Goal: Task Accomplishment & Management: Use online tool/utility

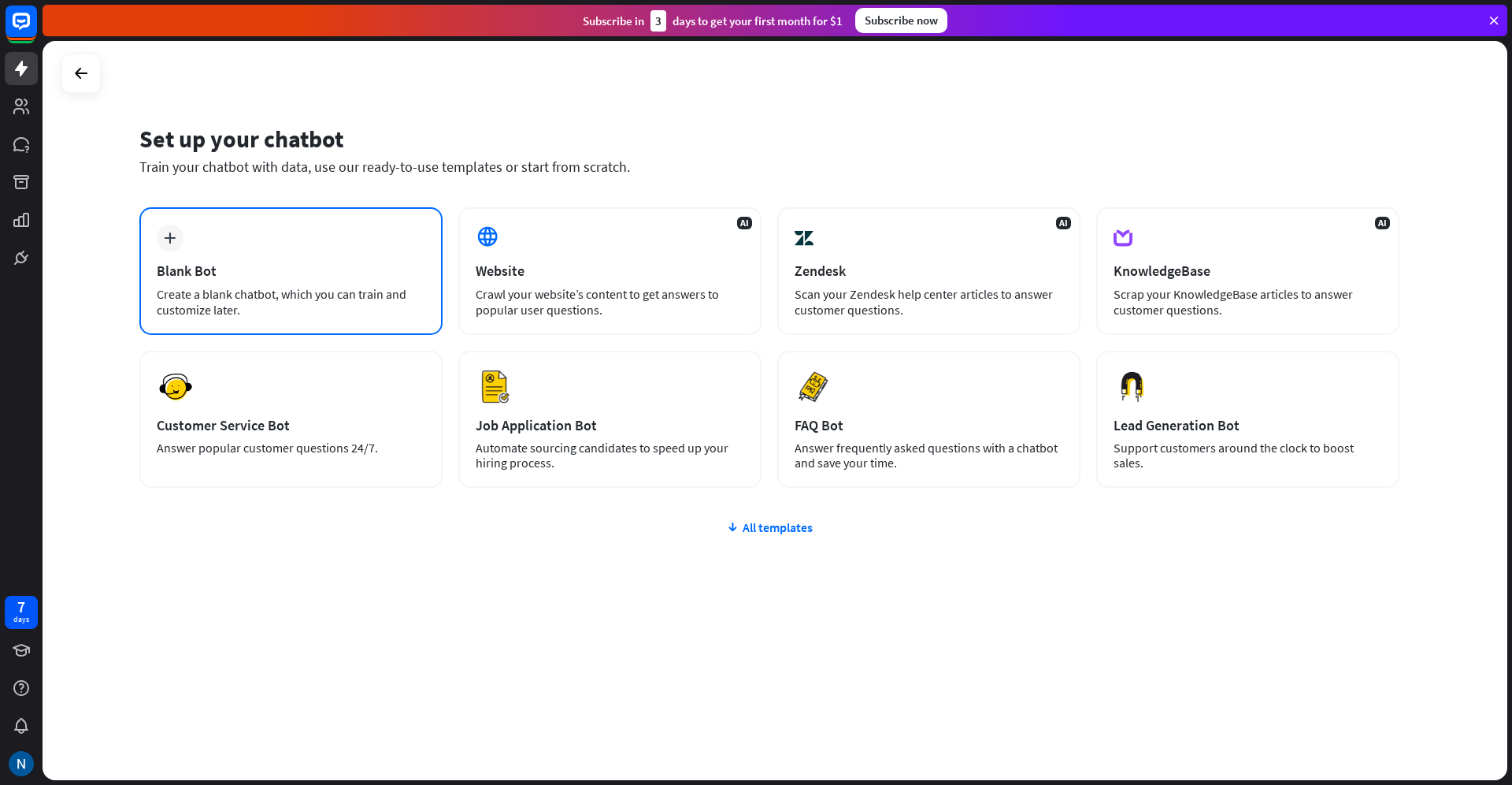
click at [294, 236] on div "plus Blank Bot Create a blank chatbot, which you can train and customize later." at bounding box center [291, 271] width 303 height 128
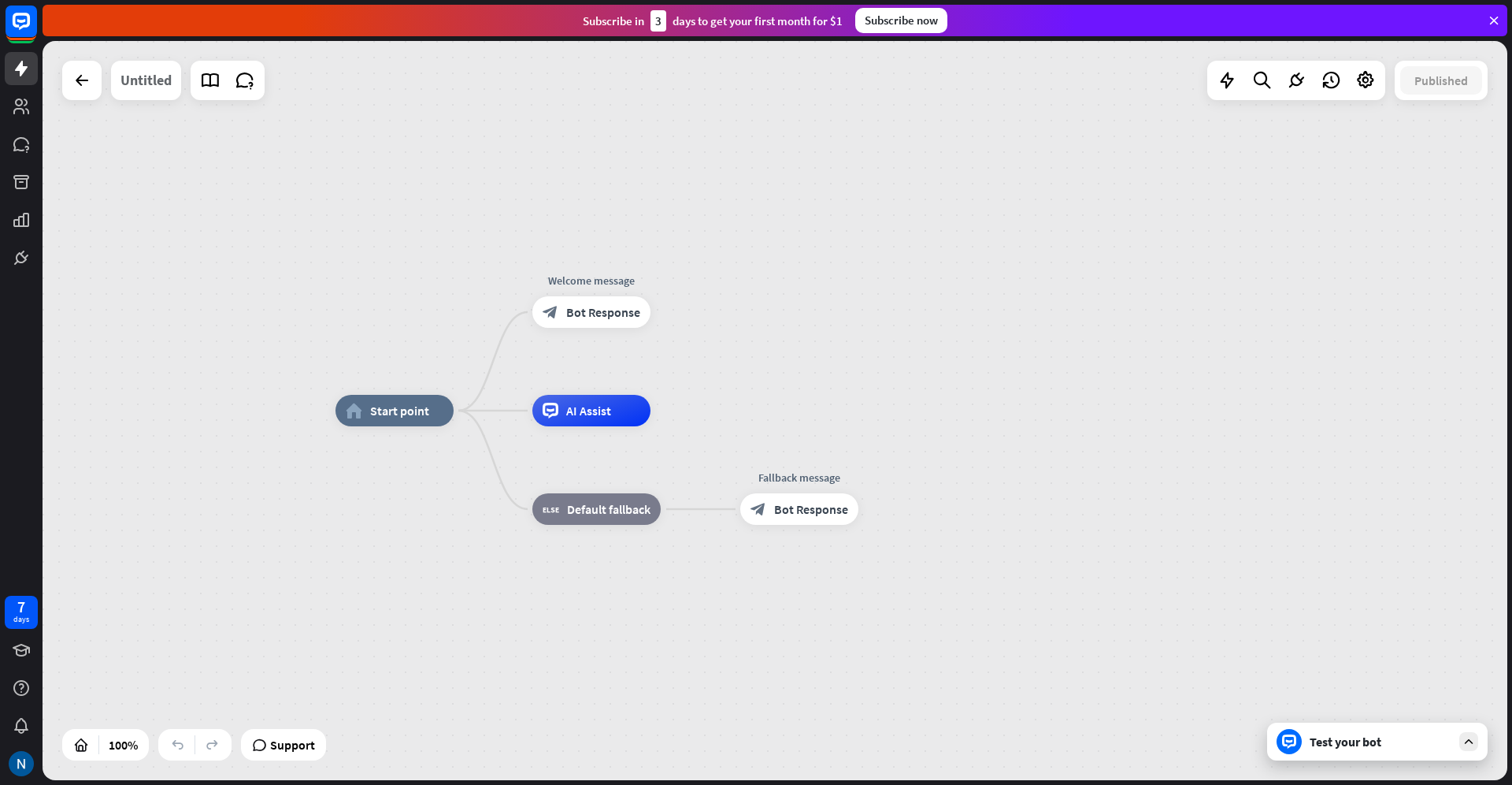
click at [152, 87] on div "Untitled" at bounding box center [146, 80] width 52 height 39
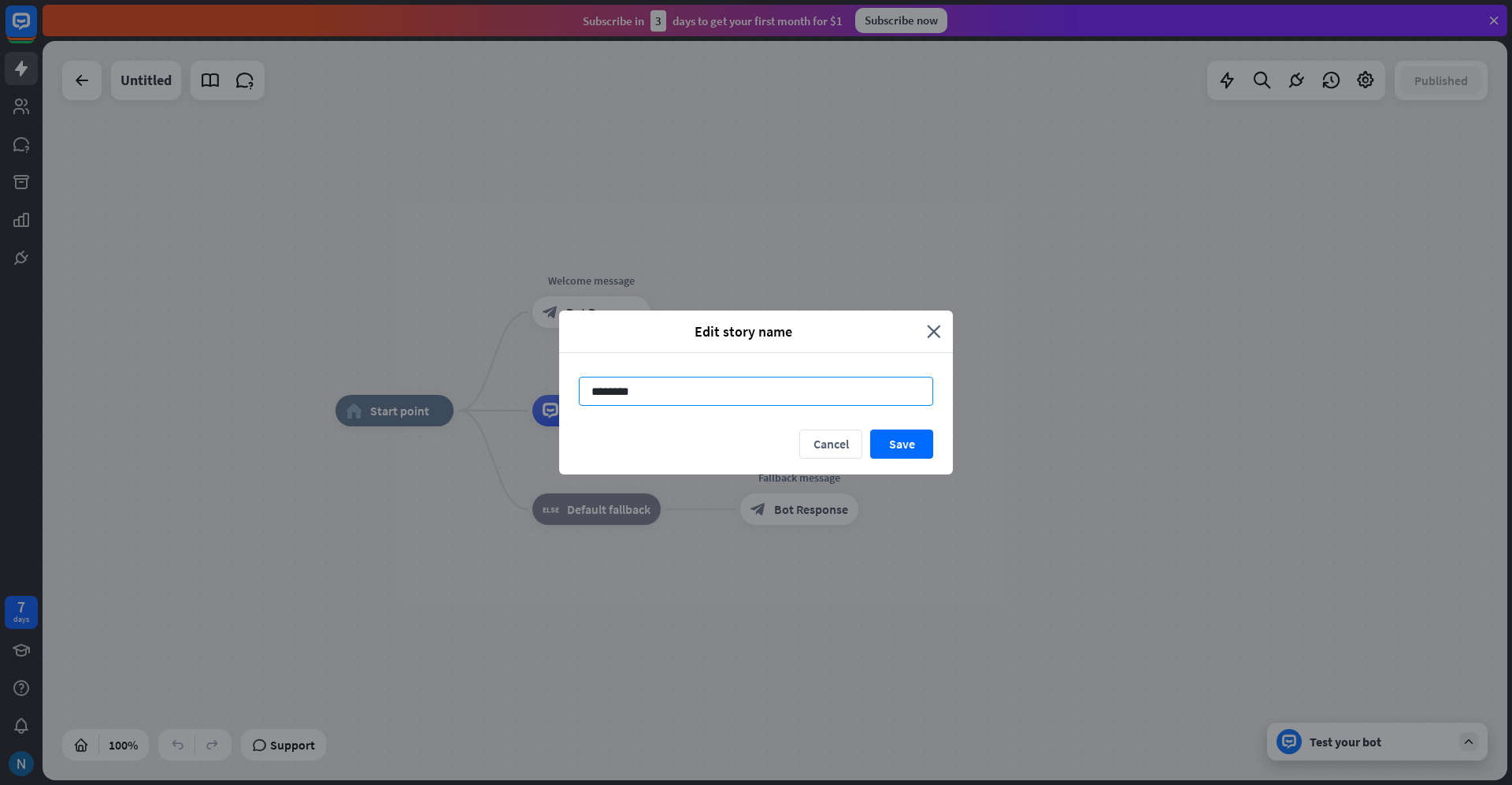
click at [655, 384] on input "********" at bounding box center [756, 392] width 355 height 29
type input "*********"
click at [924, 455] on button "Save" at bounding box center [902, 444] width 63 height 29
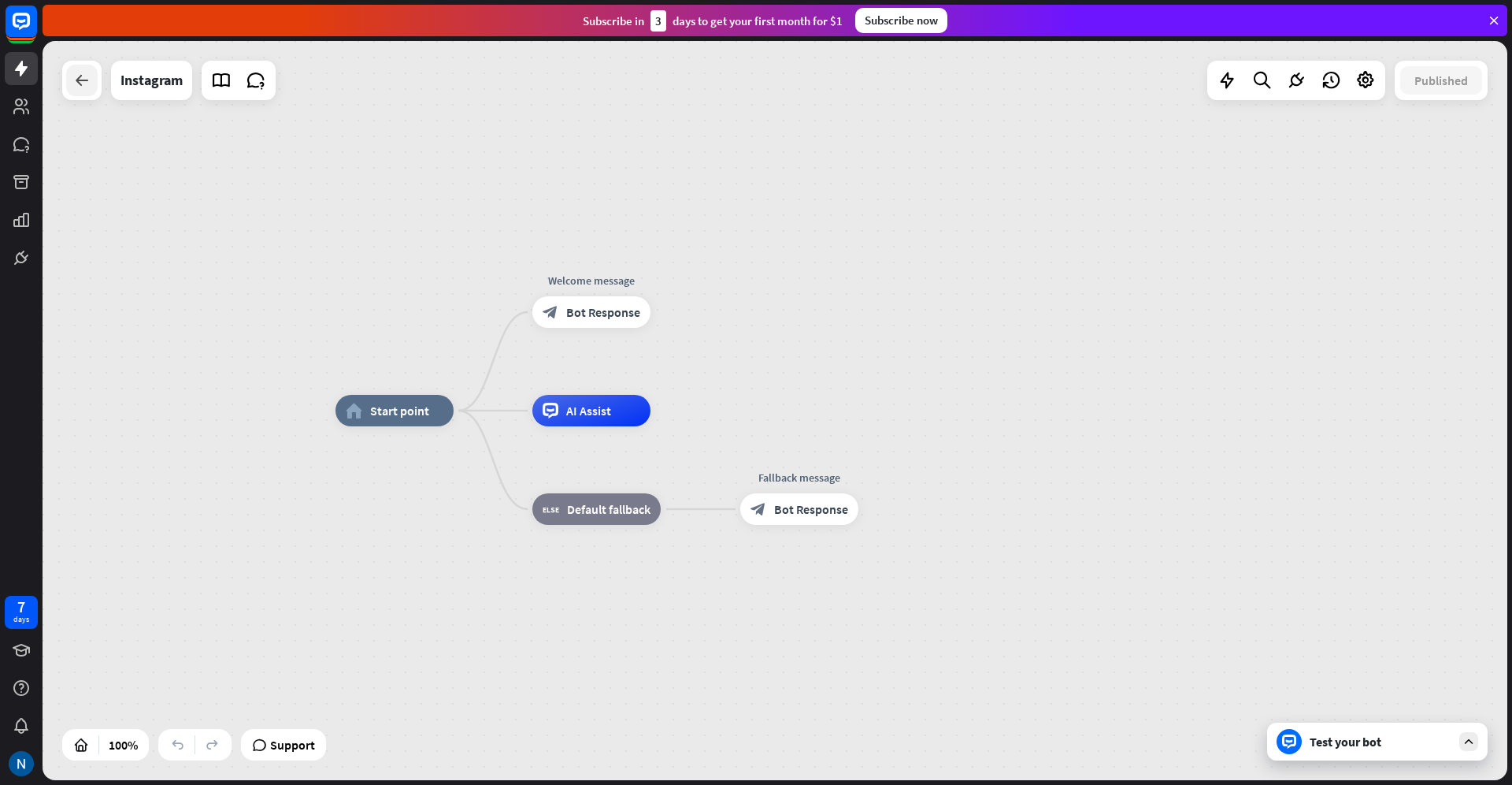
click at [81, 87] on icon at bounding box center [81, 80] width 19 height 19
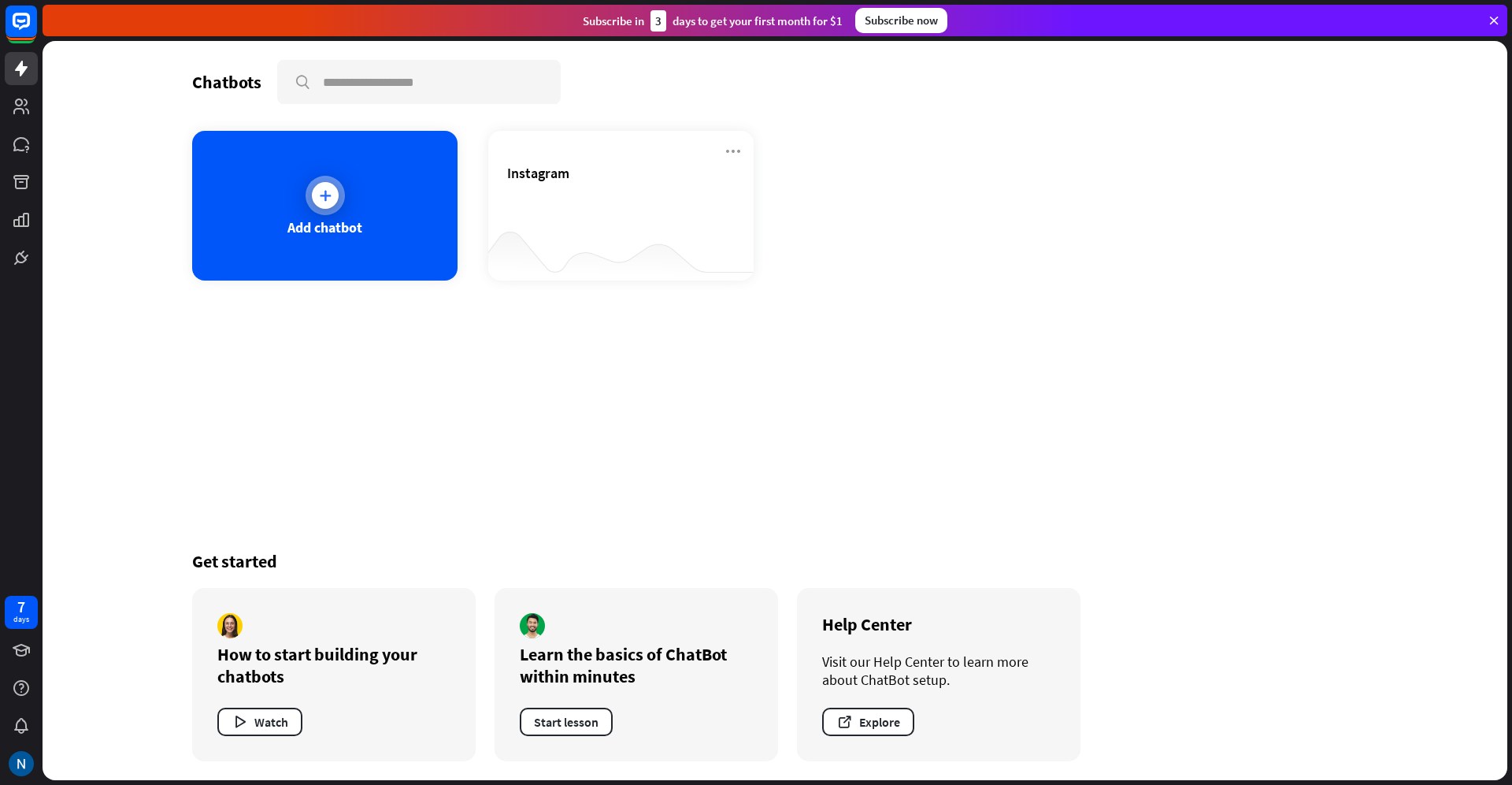
click at [326, 205] on div at bounding box center [325, 195] width 27 height 27
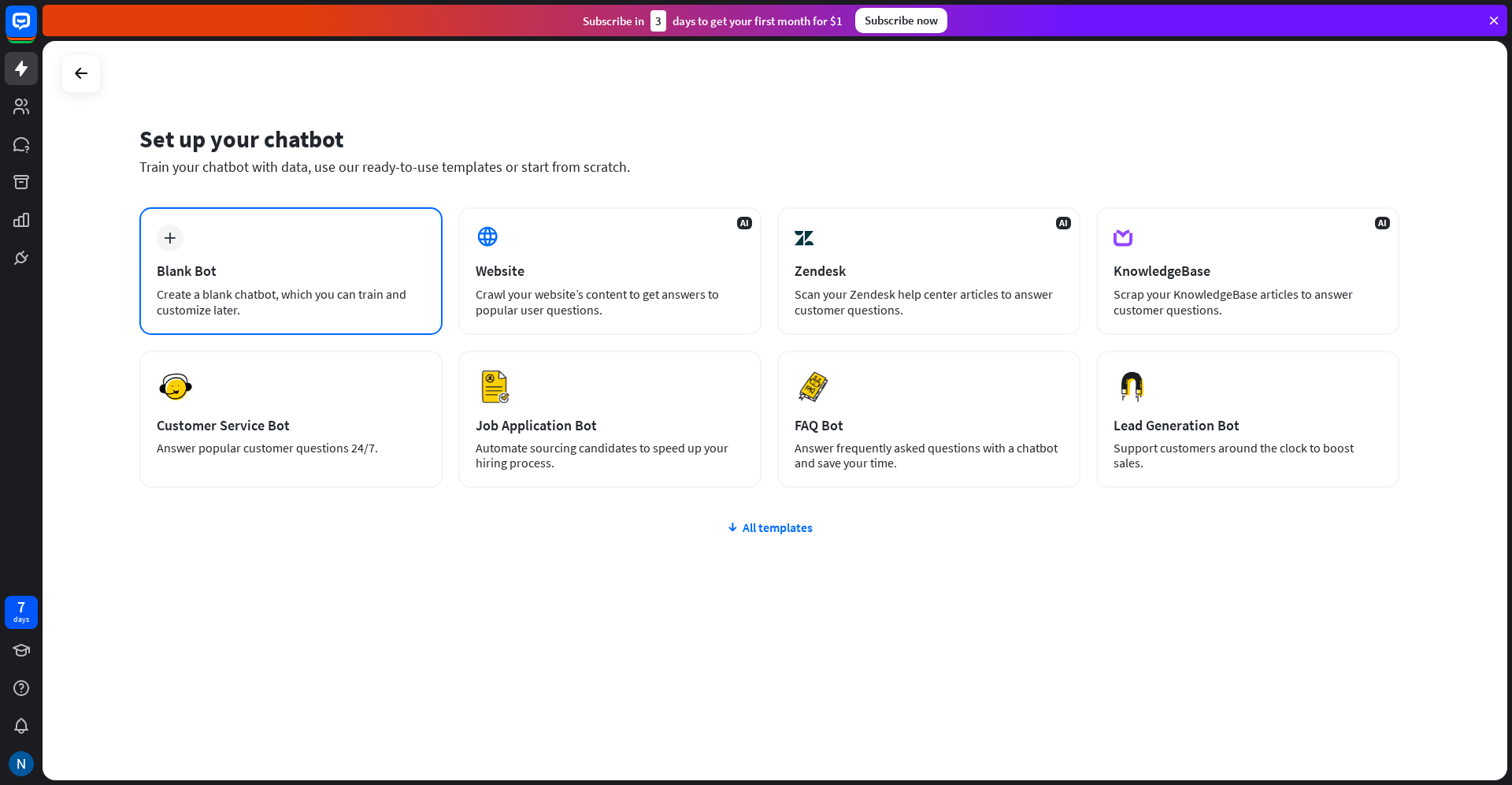
click at [304, 284] on div "plus Blank Bot Create a blank chatbot, which you can train and customize later." at bounding box center [291, 271] width 303 height 128
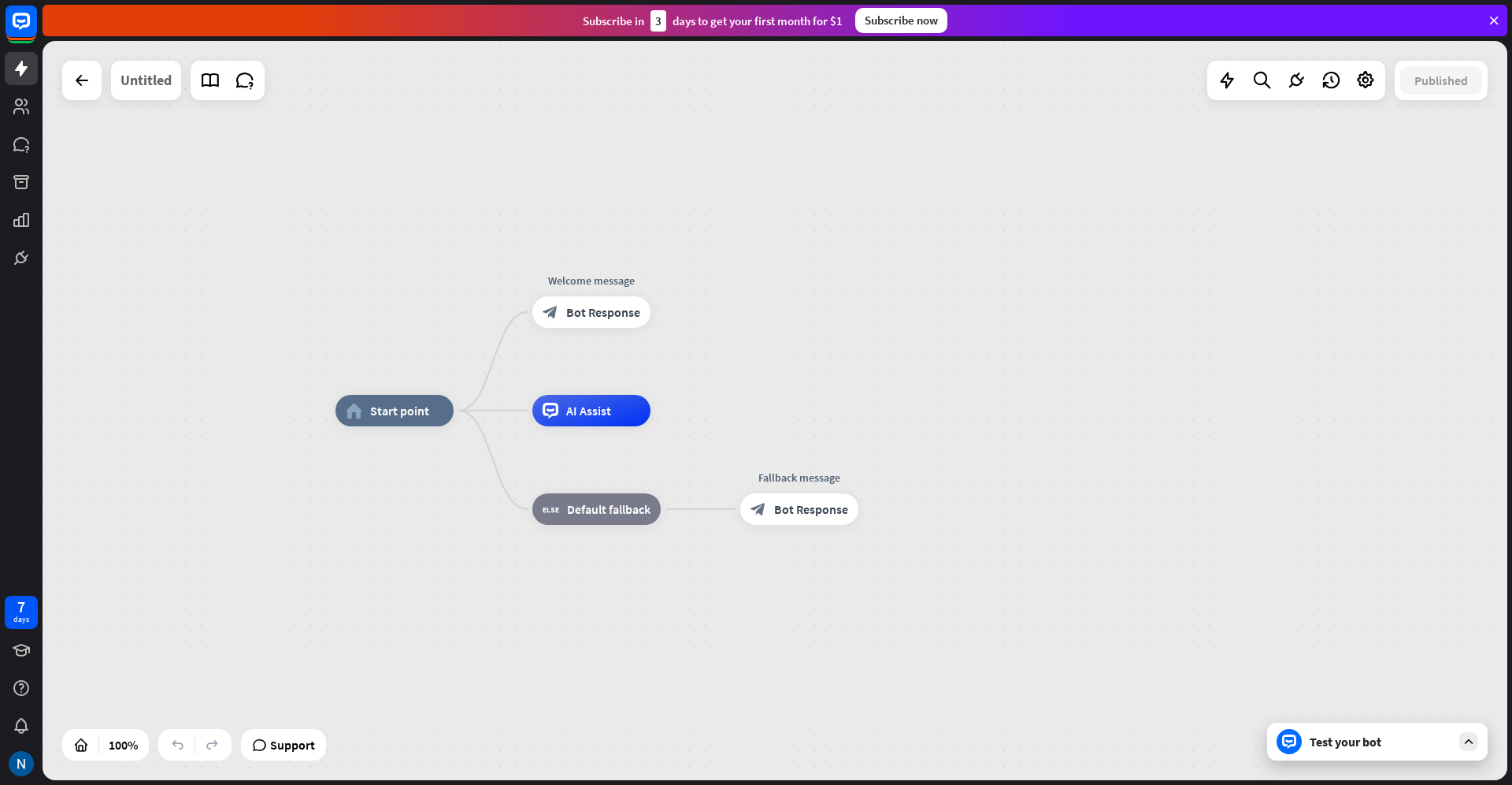
click at [143, 88] on div "Untitled" at bounding box center [146, 80] width 52 height 39
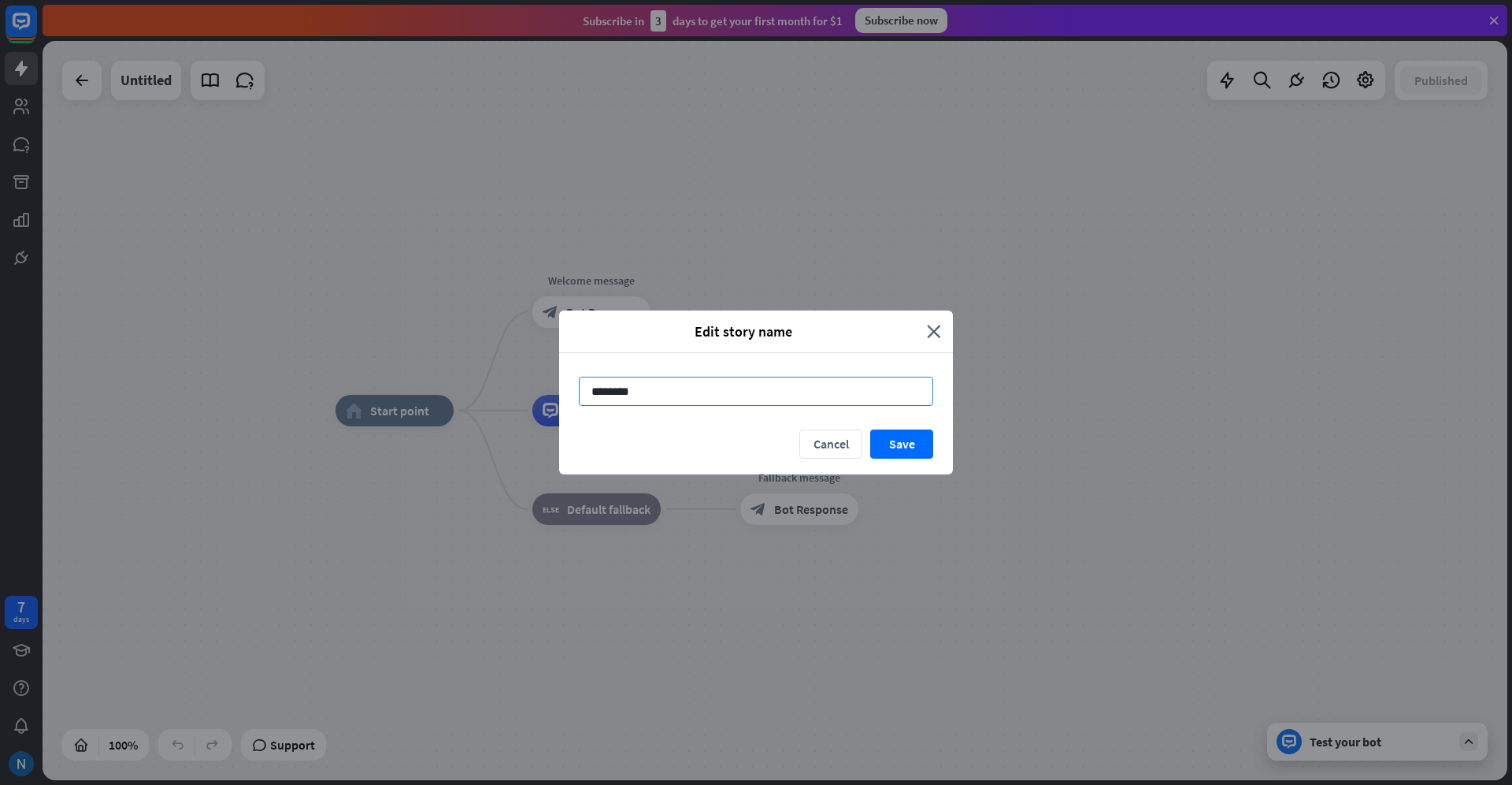
click at [653, 391] on input "********" at bounding box center [756, 392] width 355 height 29
type input "**********"
click at [904, 447] on button "Save" at bounding box center [902, 444] width 63 height 29
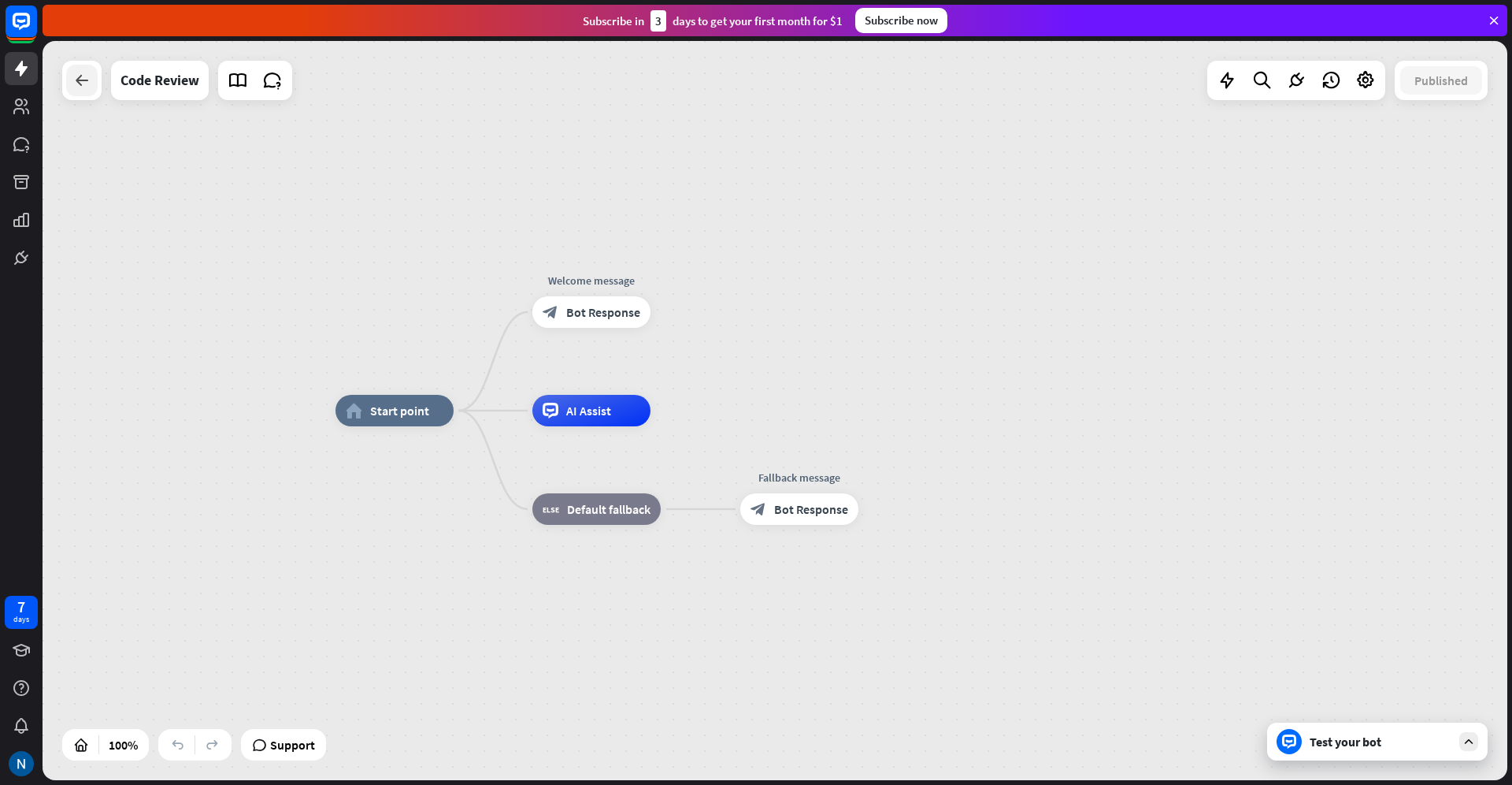
click at [84, 80] on icon at bounding box center [81, 80] width 19 height 19
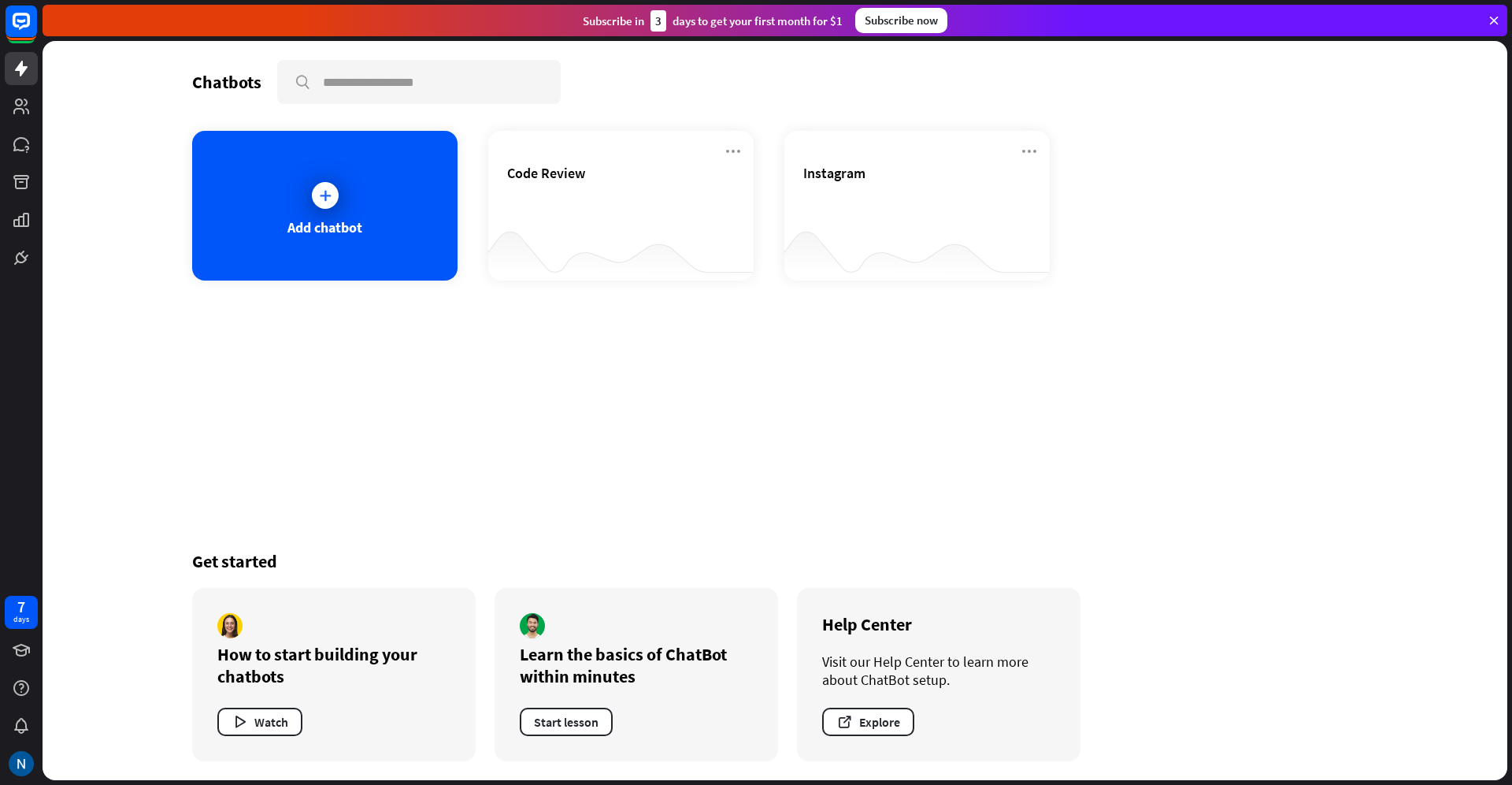
click at [1493, 20] on icon at bounding box center [1493, 20] width 14 height 14
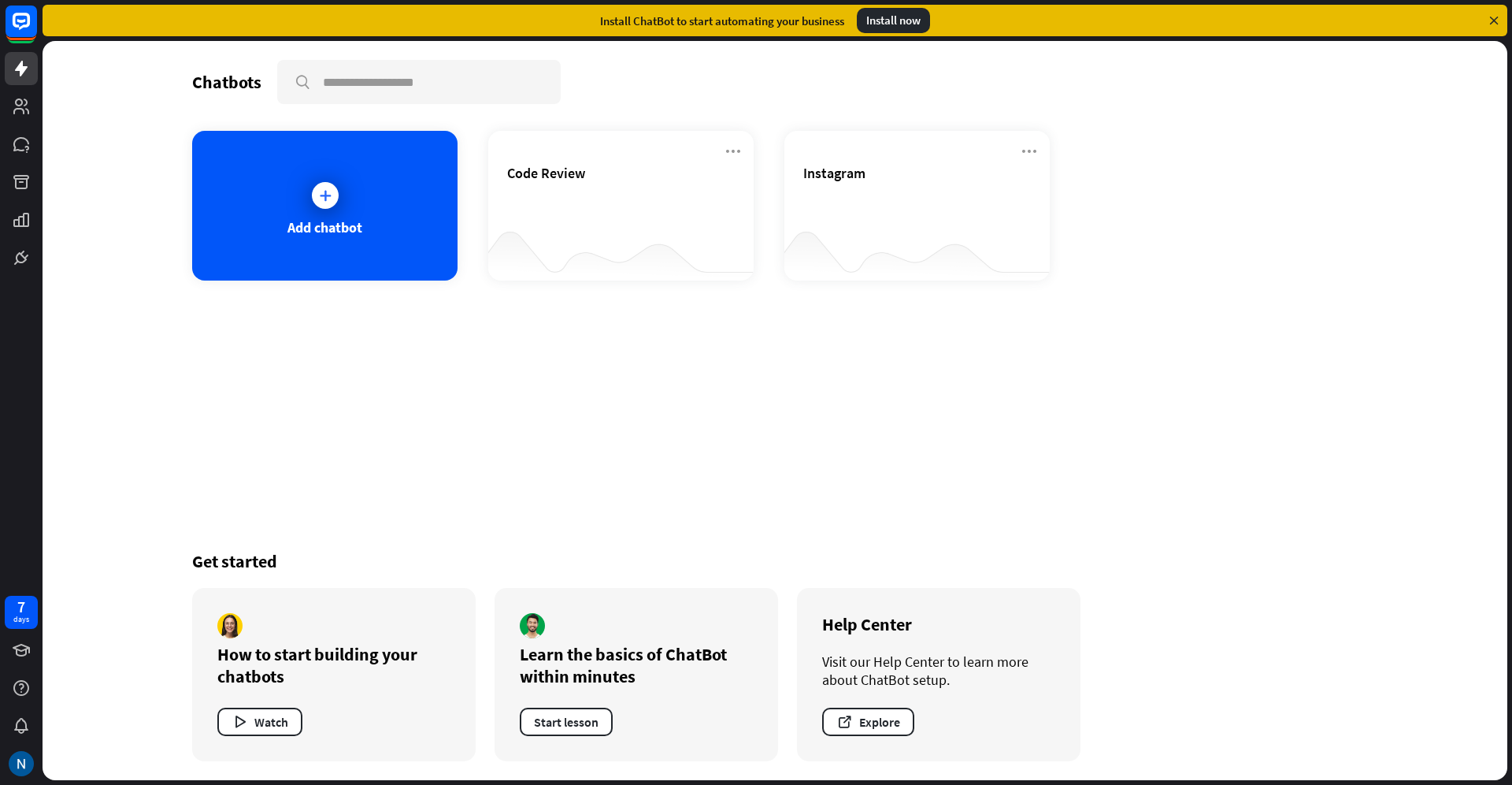
click at [914, 29] on div "Install now" at bounding box center [893, 20] width 73 height 25
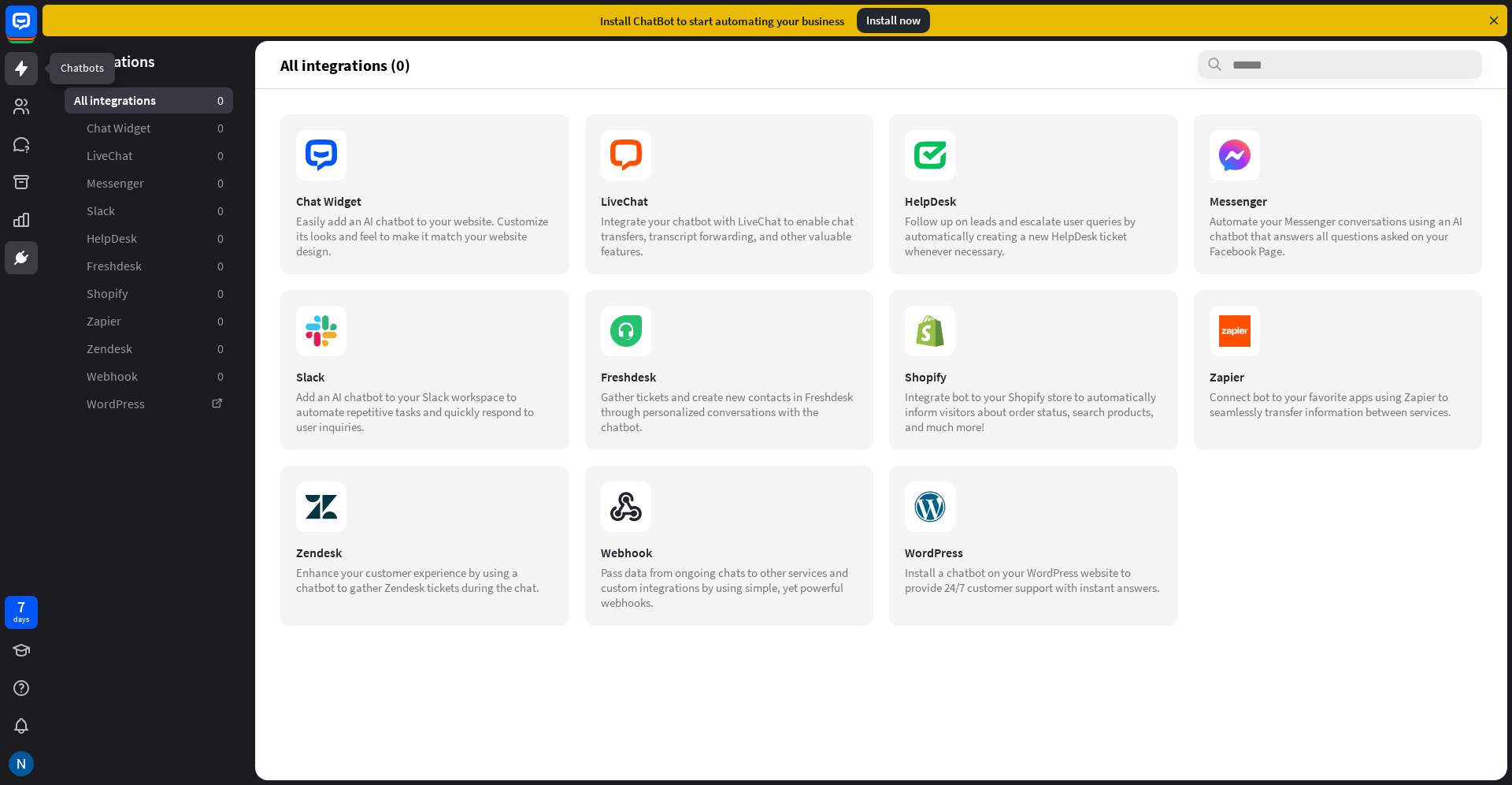
click at [19, 60] on icon at bounding box center [20, 68] width 19 height 19
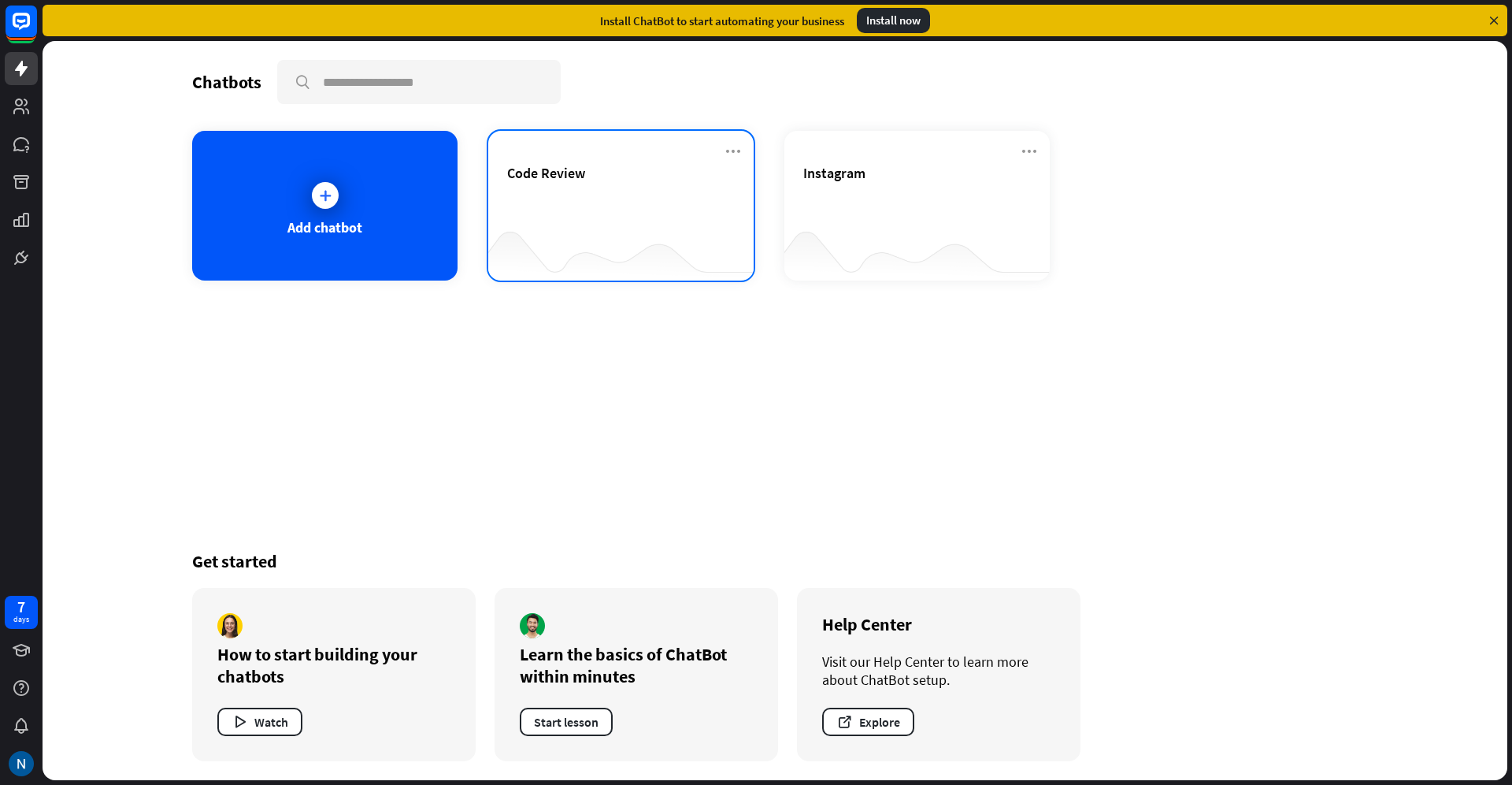
click at [644, 221] on div at bounding box center [621, 249] width 265 height 61
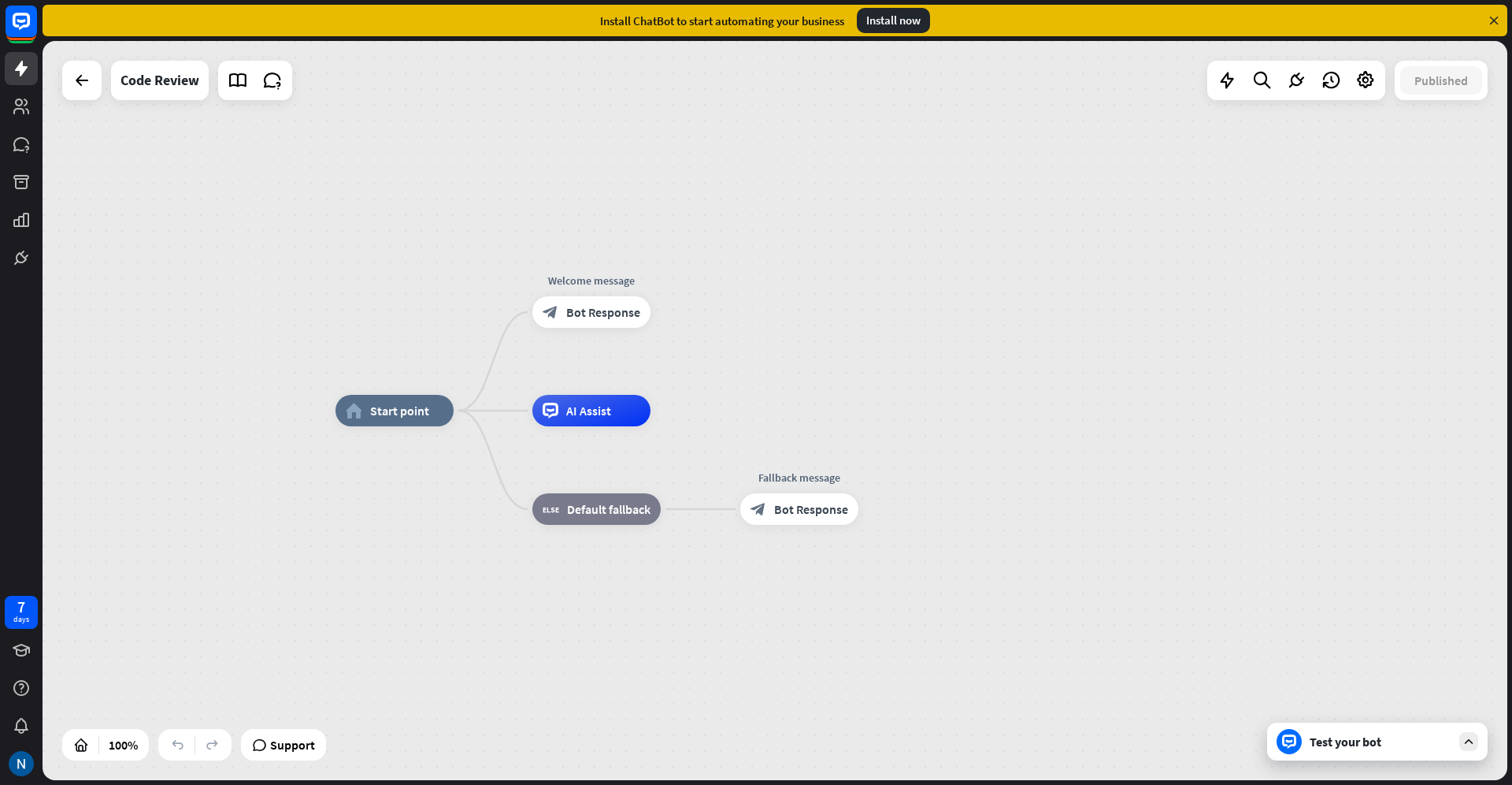
drag, startPoint x: 1059, startPoint y: 376, endPoint x: 869, endPoint y: 367, distance: 190.2
drag, startPoint x: 720, startPoint y: 361, endPoint x: 582, endPoint y: 356, distance: 138.1
drag, startPoint x: 573, startPoint y: 353, endPoint x: 463, endPoint y: 351, distance: 110.0
click at [500, 175] on div "home_2 Start point Welcome message block_bot_response Bot Response AI Assist bl…" at bounding box center [775, 411] width 1465 height 739
